Goal: Task Accomplishment & Management: Complete application form

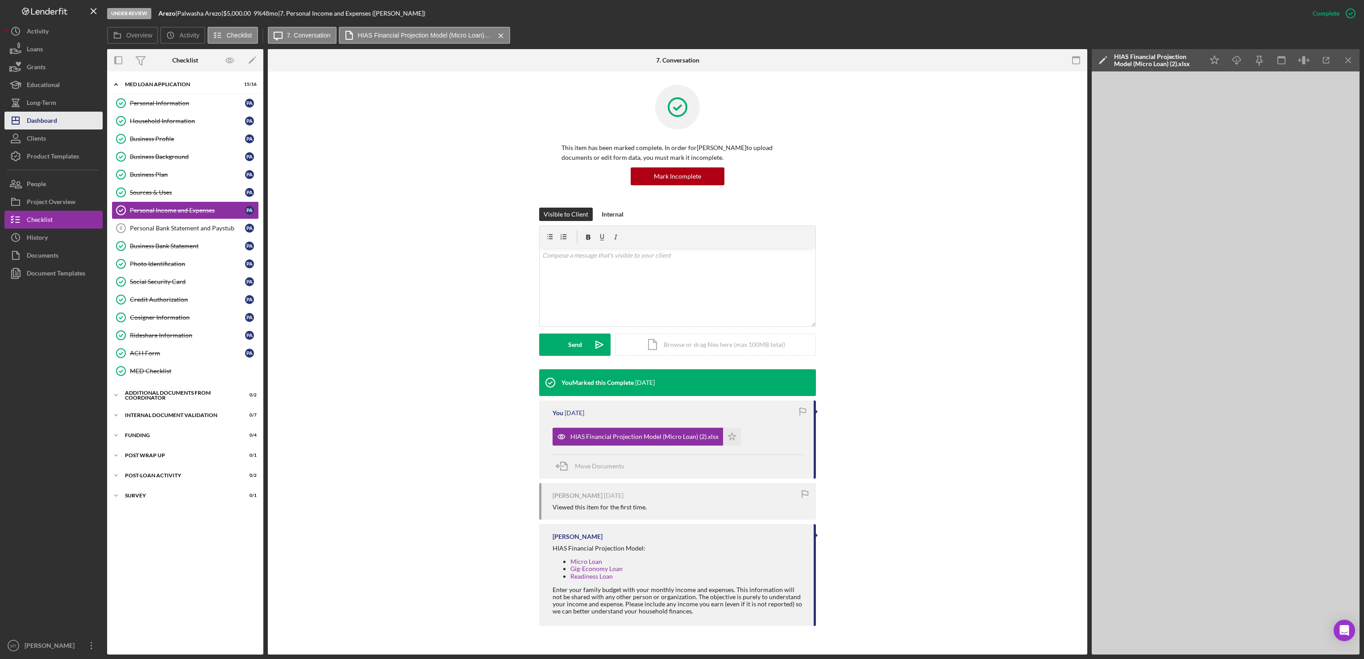
click at [51, 122] on div "Dashboard" at bounding box center [42, 122] width 30 height 20
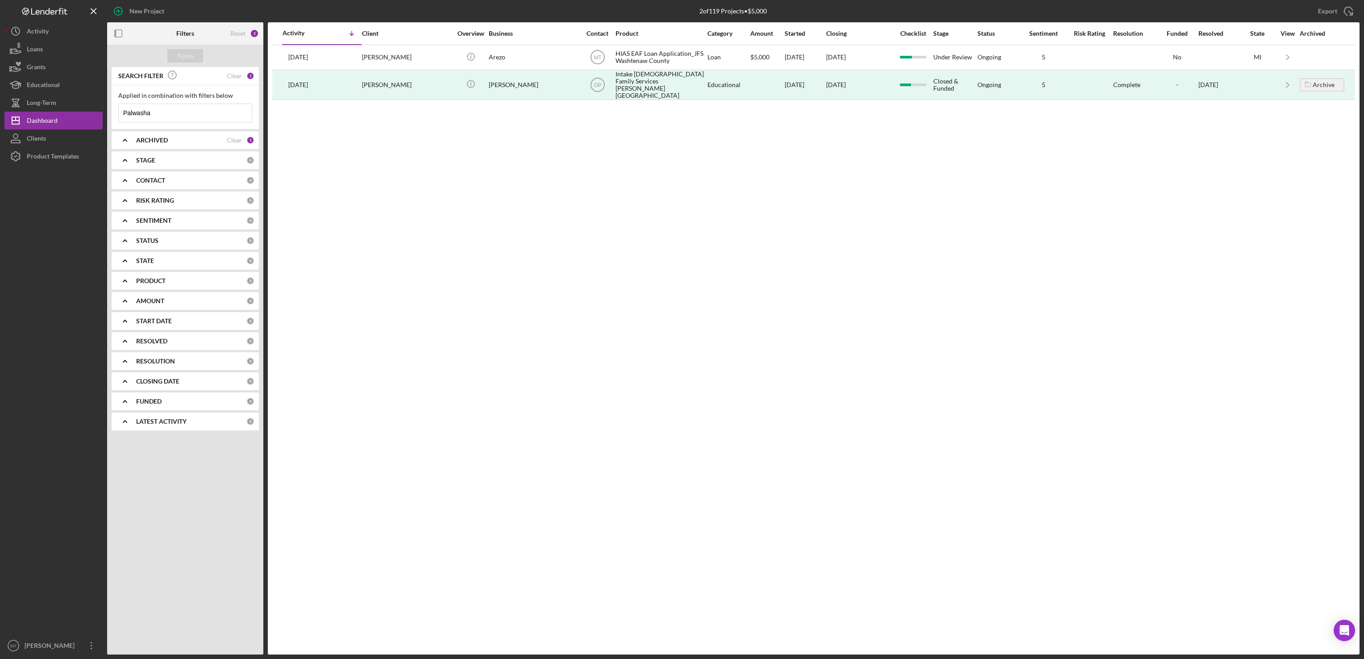
drag, startPoint x: 172, startPoint y: 111, endPoint x: 115, endPoint y: 112, distance: 57.2
click at [115, 112] on div "Applied in combination with filters below Palwasha Icon/Menu Close" at bounding box center [185, 107] width 147 height 44
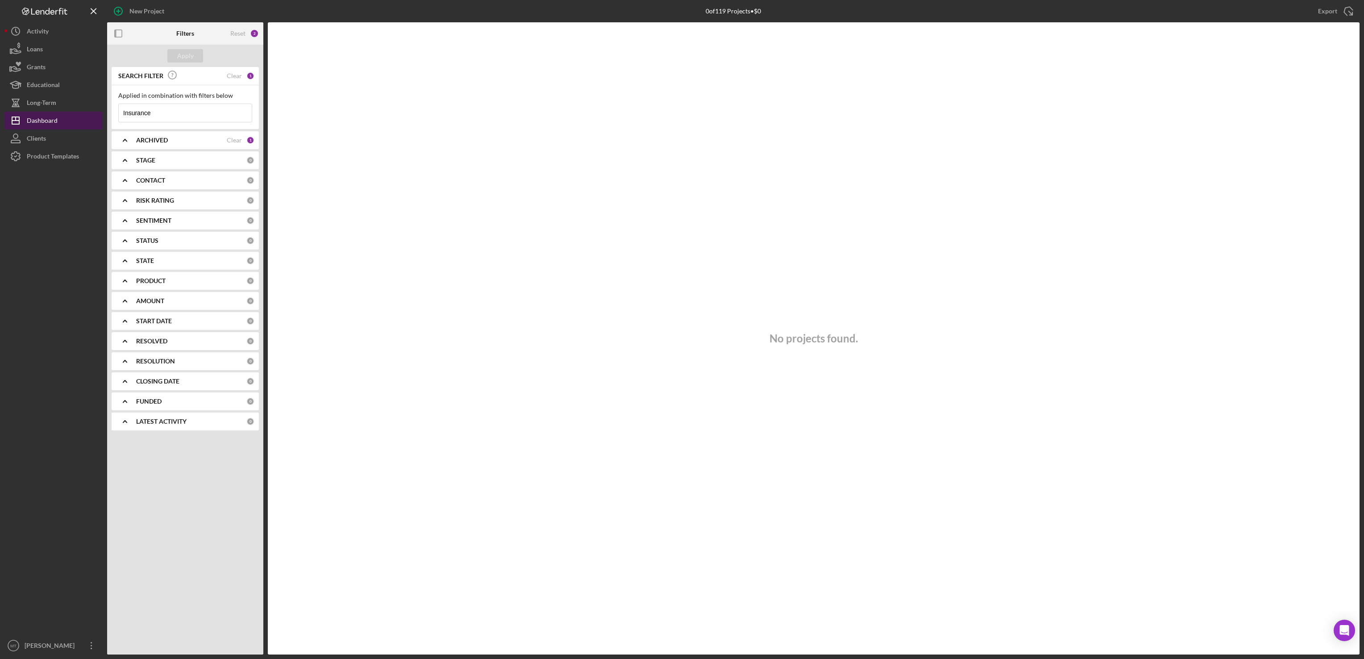
drag, startPoint x: 173, startPoint y: 118, endPoint x: 95, endPoint y: 128, distance: 78.8
click at [95, 128] on div "New Project 0 of 119 Projects • $0 Palwasha Export Icon/Export Filters Reset 2 …" at bounding box center [682, 327] width 1356 height 655
type input "[PERSON_NAME]"
click at [187, 171] on div "CONTACT 0" at bounding box center [195, 180] width 118 height 18
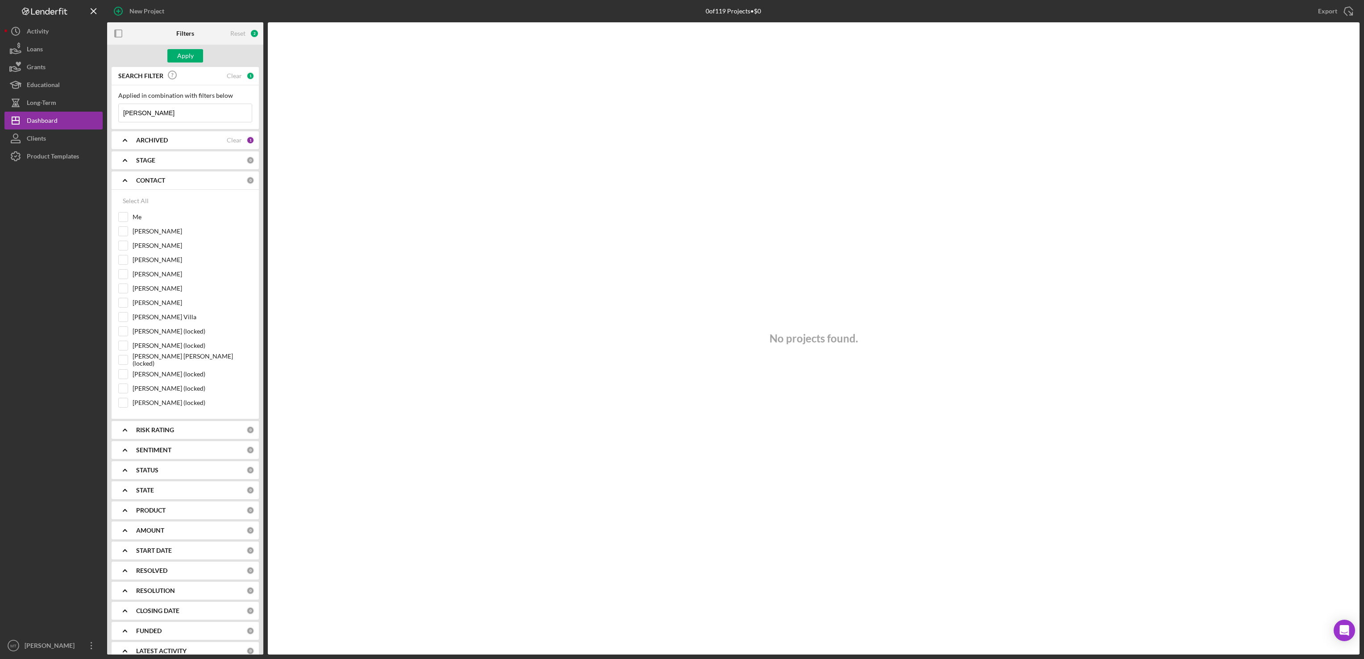
click at [172, 116] on input "[PERSON_NAME]" at bounding box center [185, 113] width 133 height 18
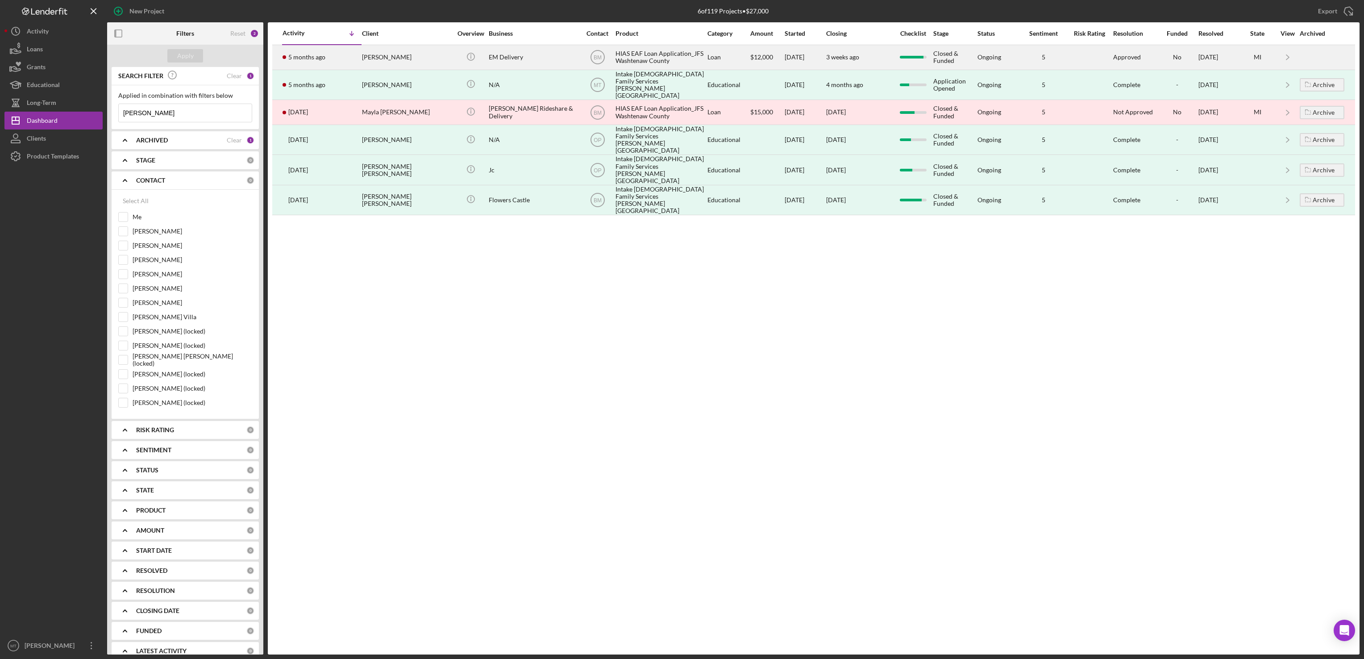
click at [654, 57] on div "HIAS EAF Loan Application_JFS Washtenaw County" at bounding box center [660, 58] width 89 height 24
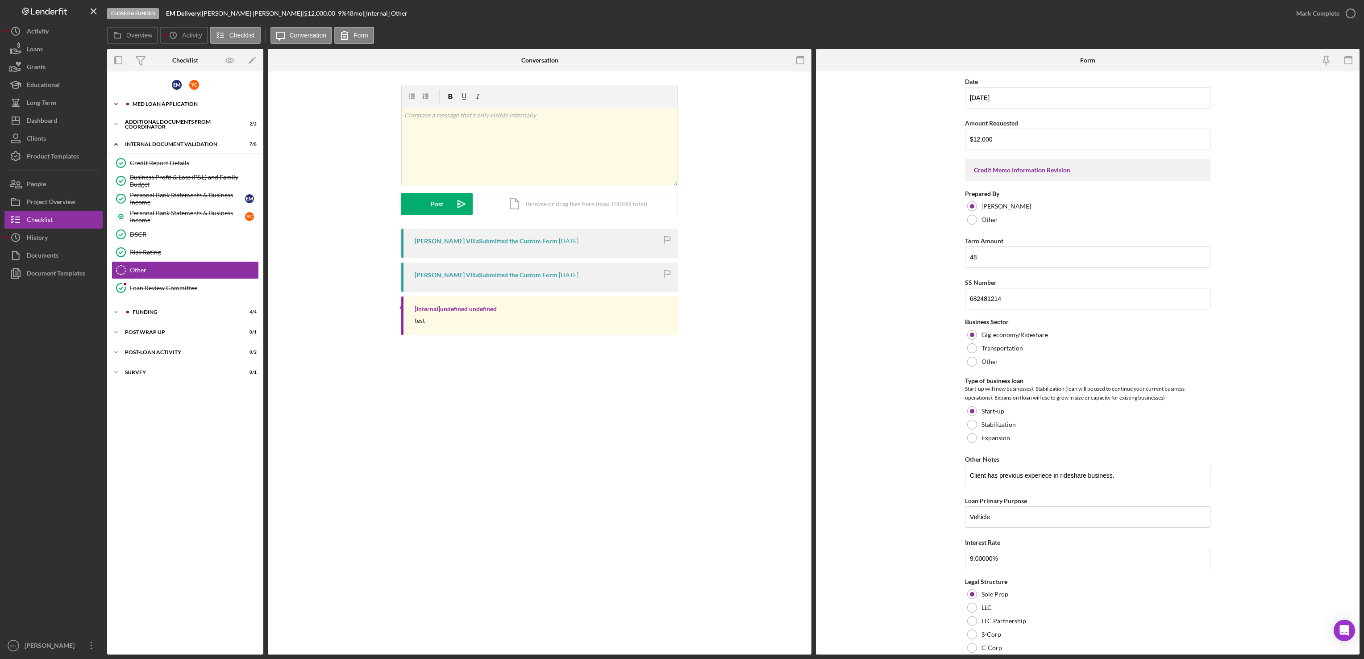
click at [167, 101] on div "MED Loan Application" at bounding box center [193, 103] width 120 height 5
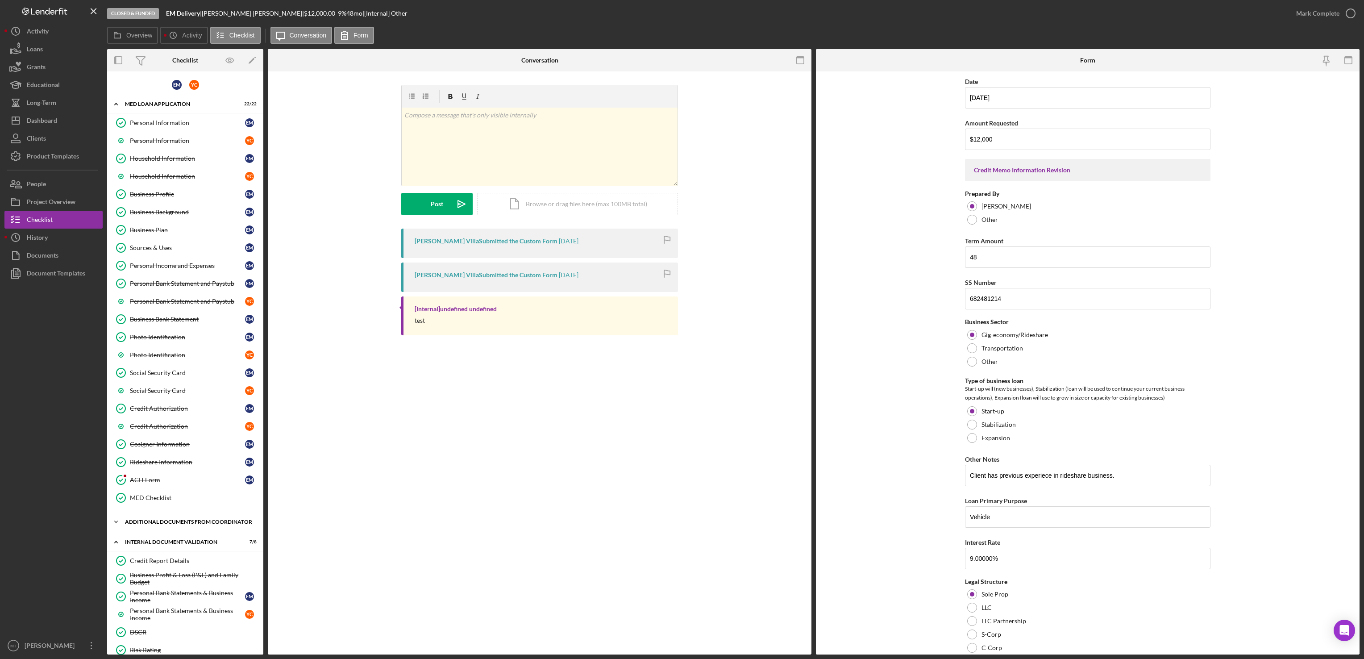
click at [156, 525] on div "Additional Documents from Coordinator" at bounding box center [188, 521] width 127 height 5
click at [161, 525] on div "Additional Documents from Coordinator" at bounding box center [188, 521] width 127 height 5
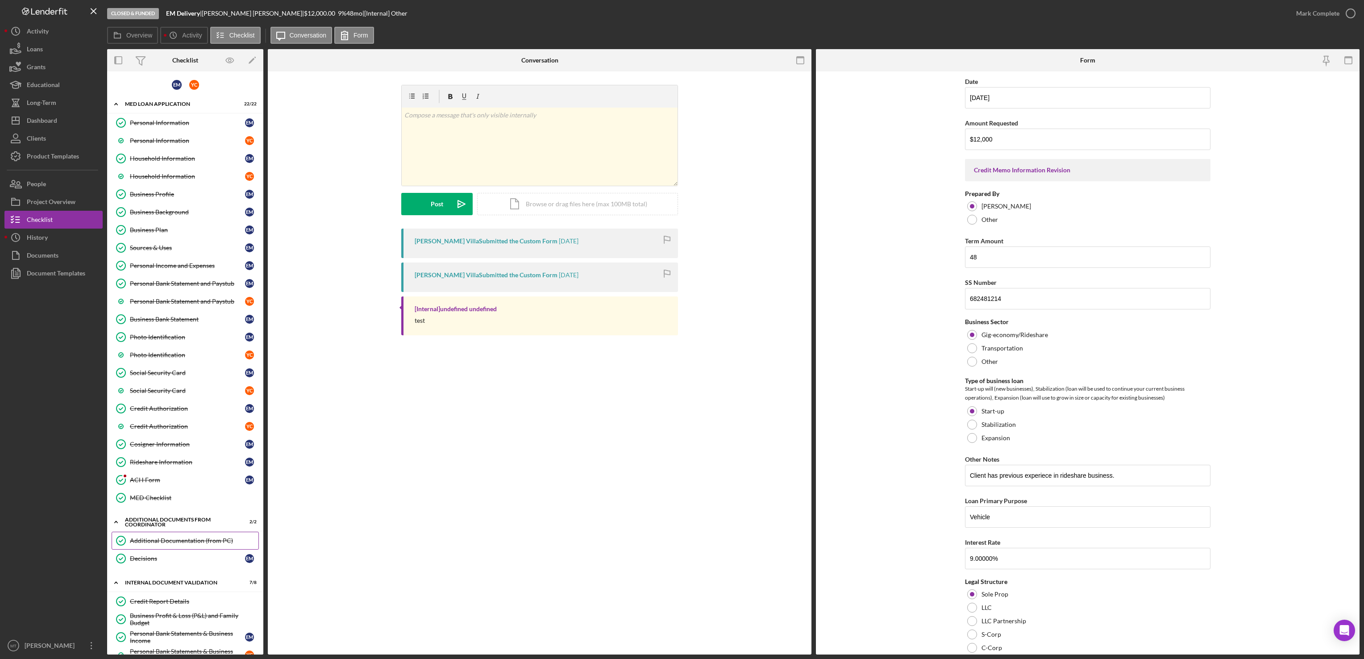
click at [166, 544] on div "Additional Documentation (from PC)" at bounding box center [194, 540] width 129 height 7
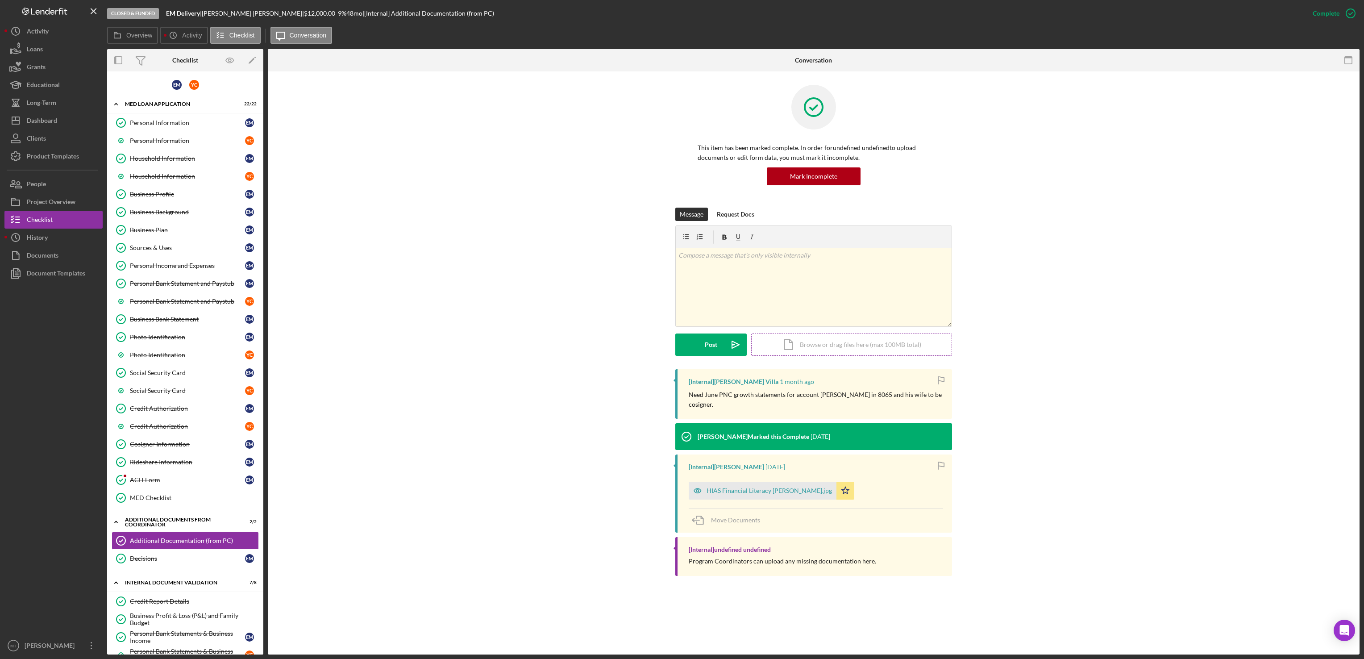
click at [802, 345] on div "Icon/Document Browse or drag files here (max 100MB total) Tap to choose files o…" at bounding box center [851, 345] width 201 height 22
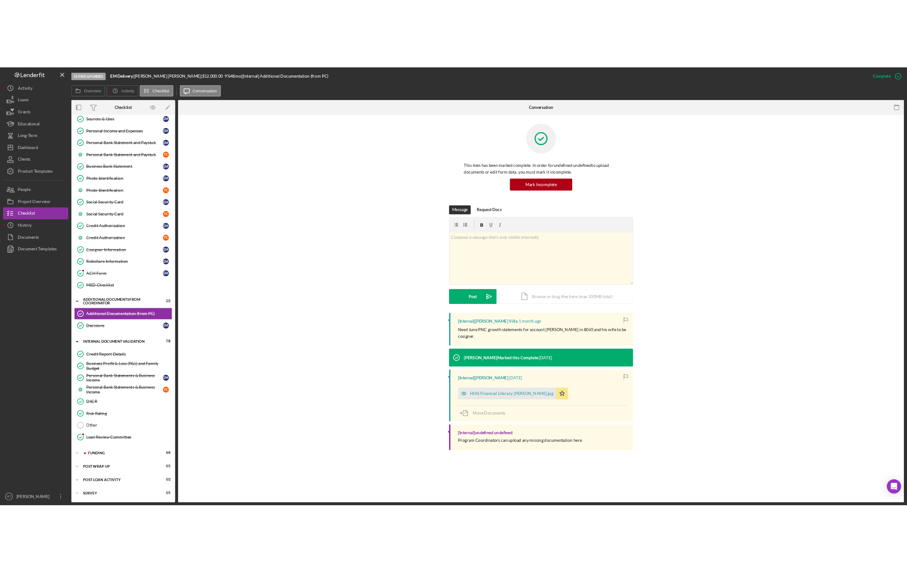
scroll to position [186, 0]
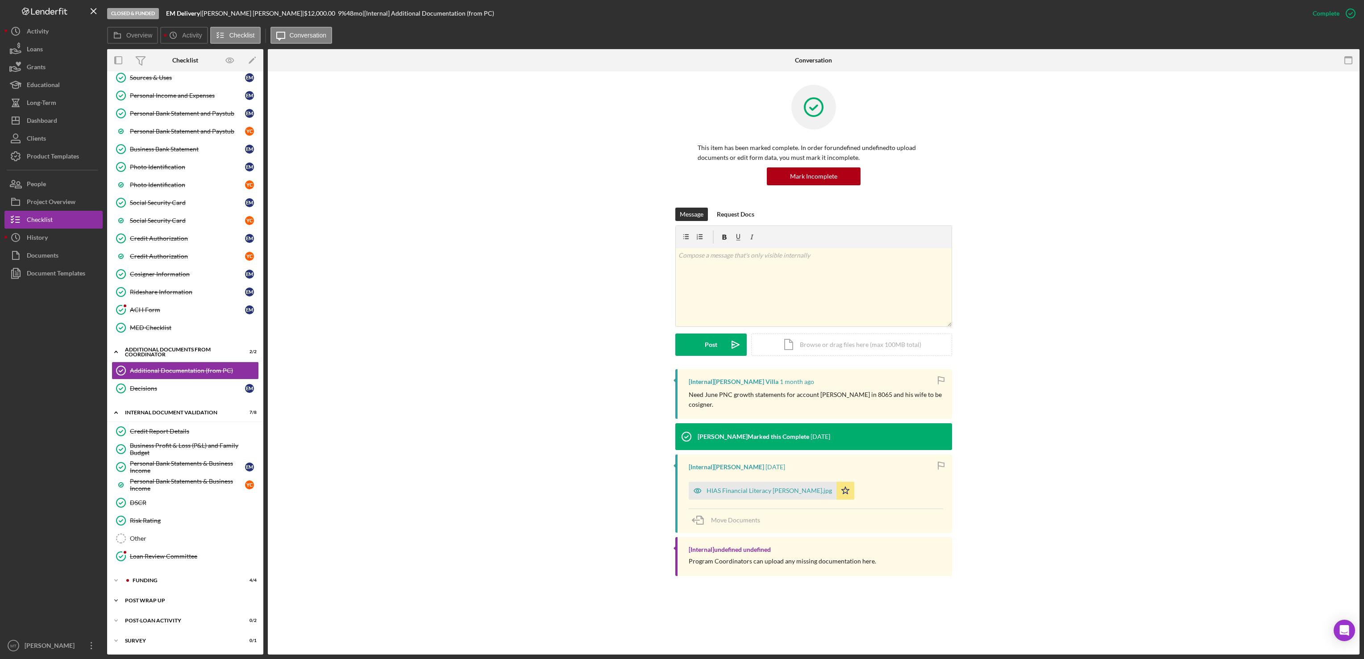
click at [148, 599] on div "Post Wrap Up" at bounding box center [188, 600] width 127 height 5
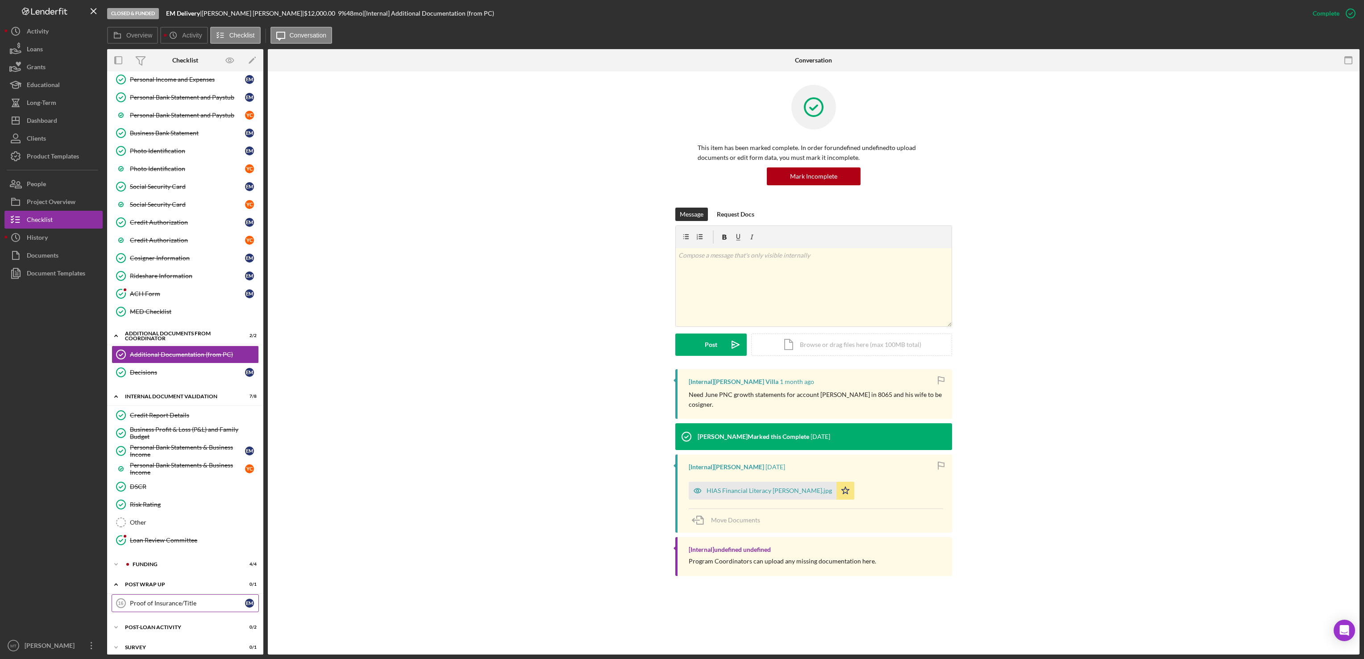
click at [173, 612] on link "Proof of Insurance/Title 16 Proof of Insurance/Title E M" at bounding box center [185, 603] width 147 height 18
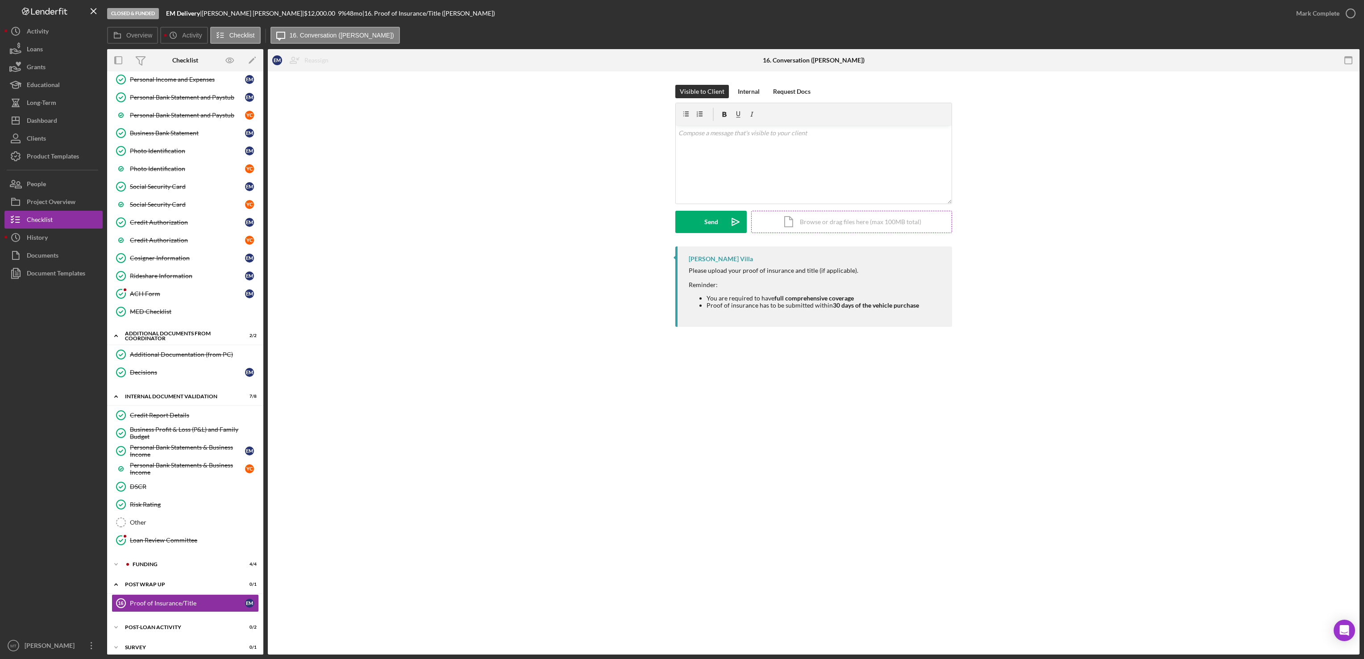
click at [813, 217] on div "Icon/Document Browse or drag files here (max 100MB total) Tap to choose files o…" at bounding box center [851, 222] width 201 height 22
click at [705, 221] on div "Upload" at bounding box center [711, 222] width 20 height 22
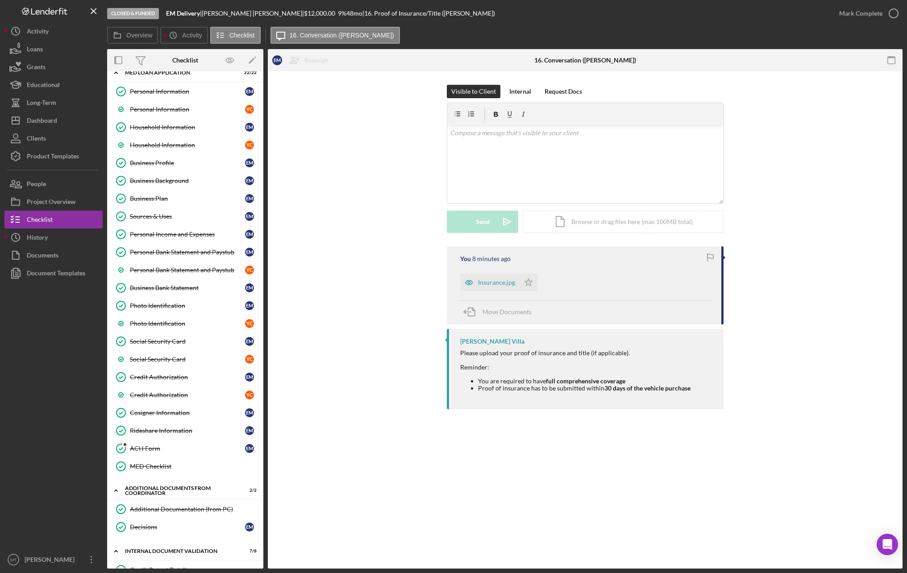
scroll to position [187, 0]
